Goal: Task Accomplishment & Management: Manage account settings

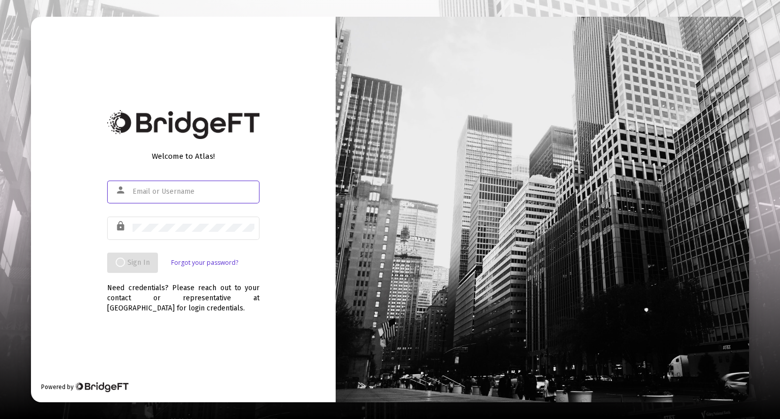
click at [200, 189] on input "text" at bounding box center [194, 192] width 122 height 8
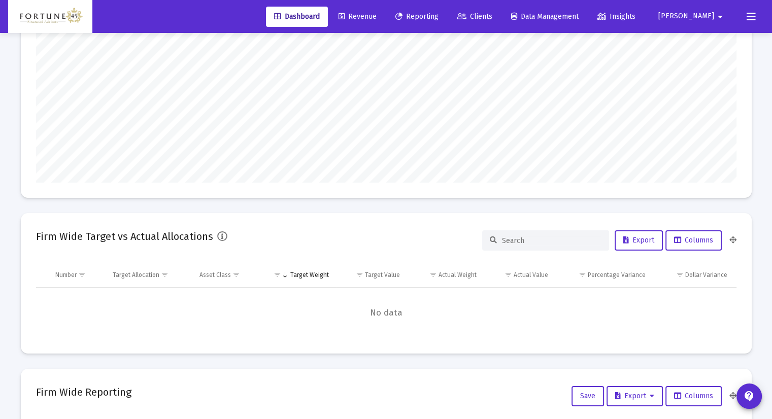
scroll to position [203, 0]
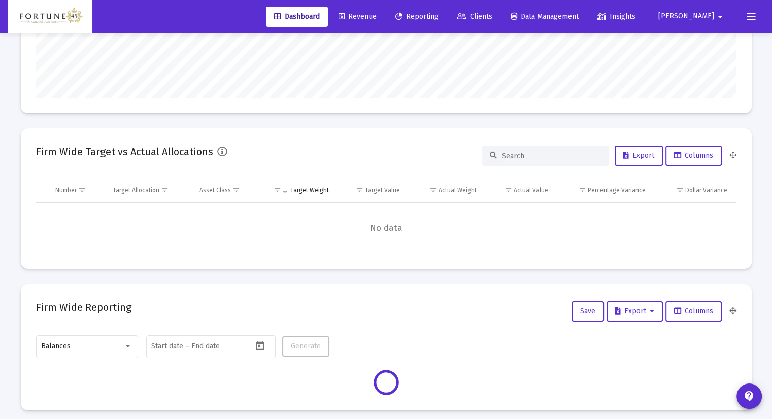
type input "[DATE]"
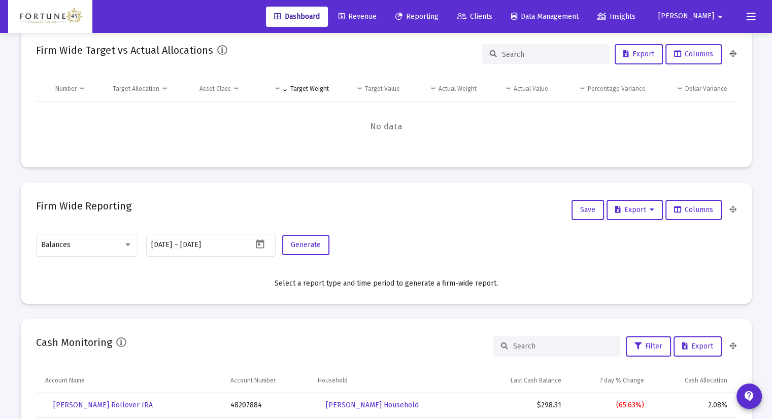
scroll to position [0, 0]
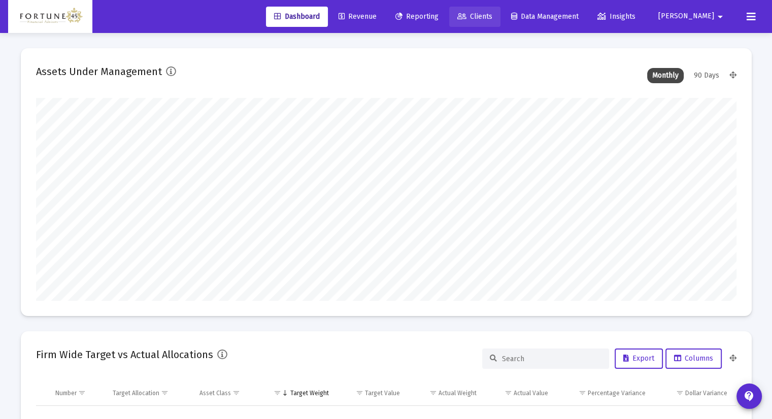
click at [493, 13] on span "Clients" at bounding box center [475, 16] width 35 height 9
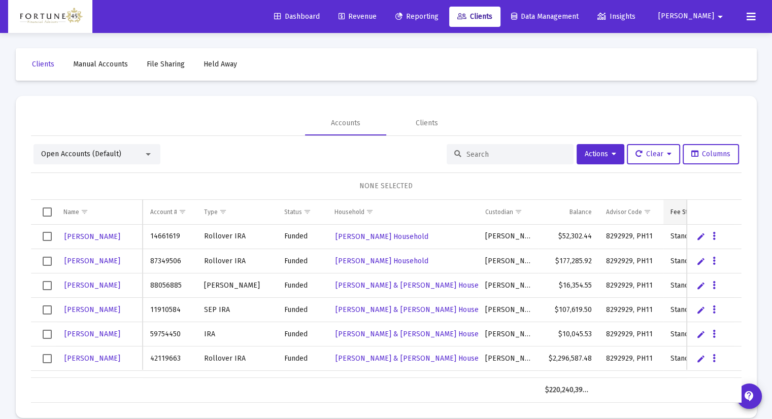
click at [679, 211] on div "Fee Structure(s)" at bounding box center [693, 212] width 44 height 8
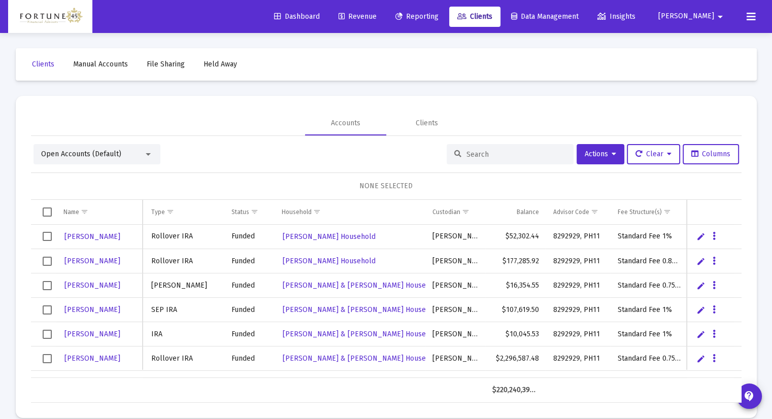
scroll to position [0, 77]
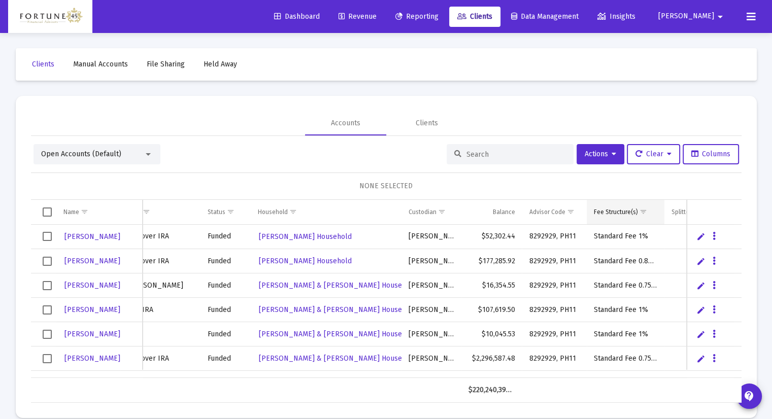
click at [644, 212] on span "Show filter options for column 'Fee Structure(s)'" at bounding box center [644, 212] width 8 height 8
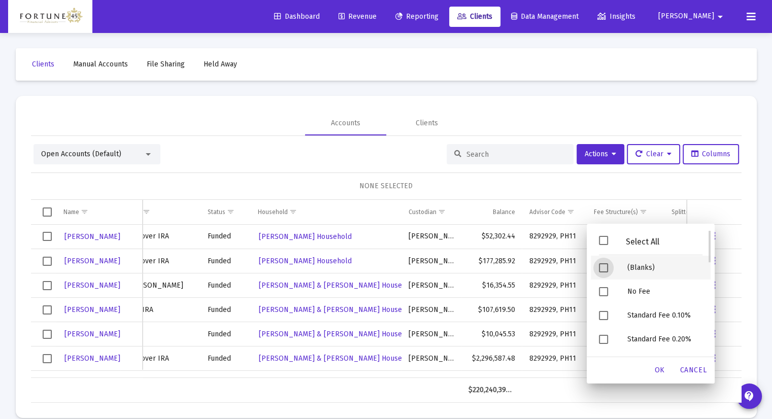
click at [601, 266] on span "Filter options" at bounding box center [603, 268] width 9 height 9
click at [661, 371] on span "OK" at bounding box center [660, 370] width 10 height 9
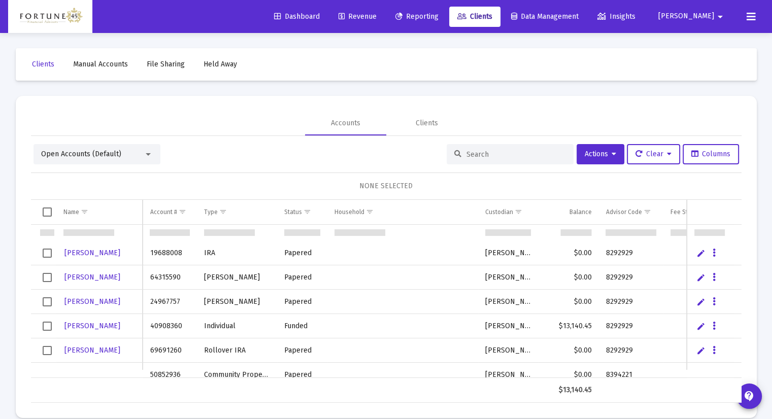
scroll to position [254, 0]
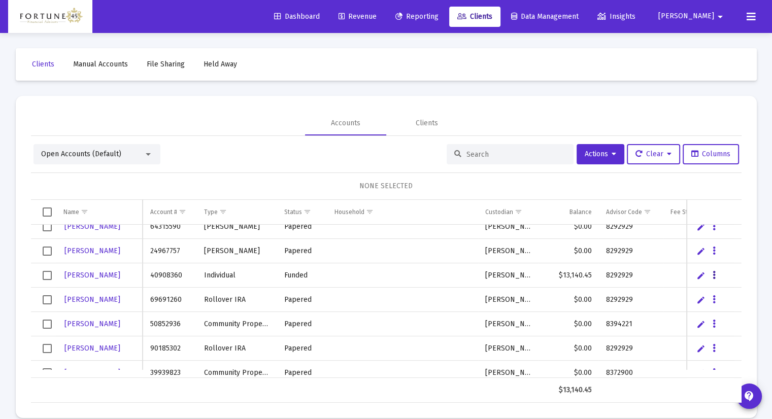
click at [714, 275] on icon "Data grid" at bounding box center [714, 276] width 3 height 12
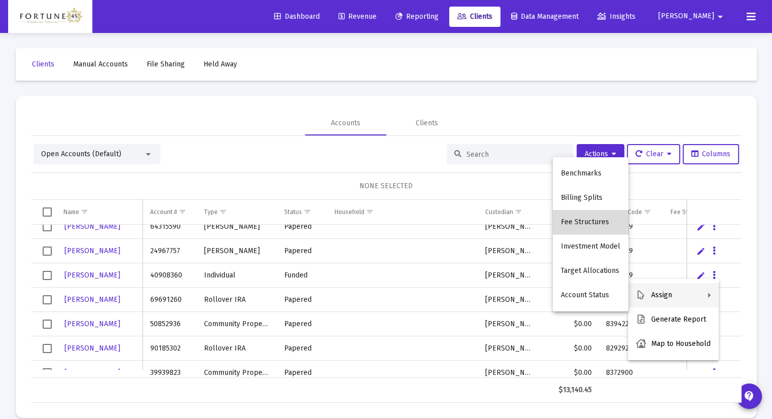
click at [605, 221] on button "Fee Structures" at bounding box center [591, 222] width 76 height 24
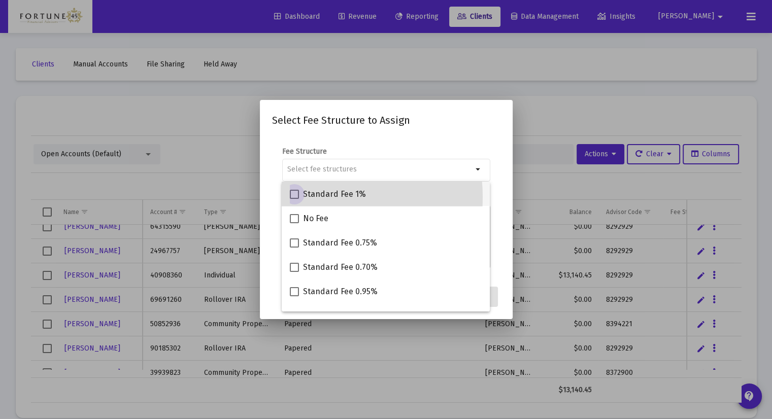
click at [292, 198] on span at bounding box center [294, 194] width 9 height 9
click at [294, 199] on input "Standard Fee 1%" at bounding box center [294, 199] width 1 height 1
checkbox input "true"
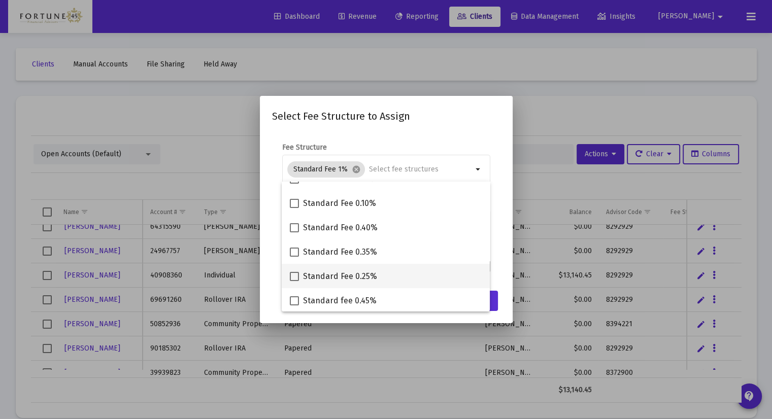
scroll to position [309, 0]
click at [503, 237] on mat-dialog-content "Fee Structure Standard Fee 1% cancel arrow_drop_down Notes You are assigning 1 …" at bounding box center [386, 209] width 253 height 152
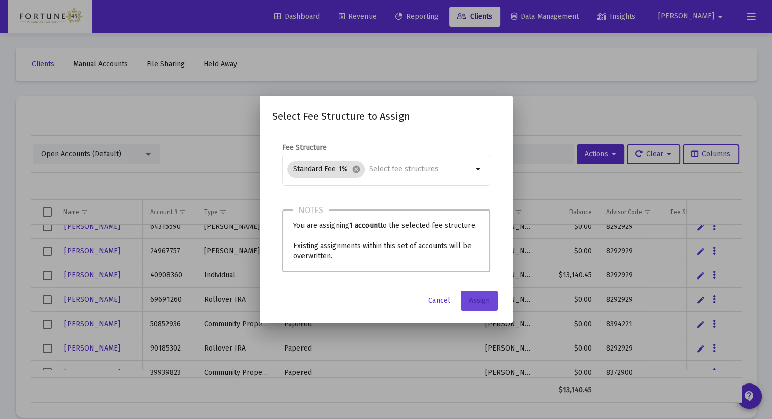
click at [483, 301] on span "Assign" at bounding box center [479, 301] width 21 height 9
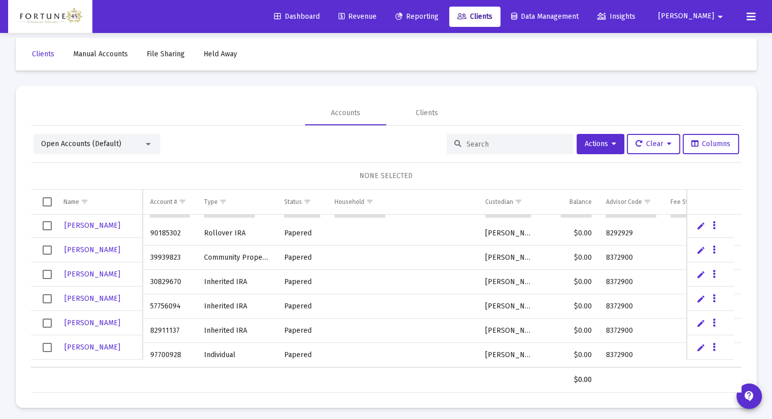
scroll to position [14, 0]
